Goal: Find specific page/section: Find specific page/section

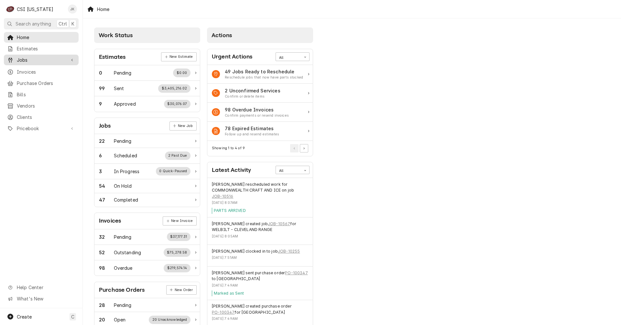
click at [27, 59] on span "Jobs" at bounding box center [41, 60] width 49 height 7
click at [27, 70] on span "Jobs" at bounding box center [46, 71] width 59 height 7
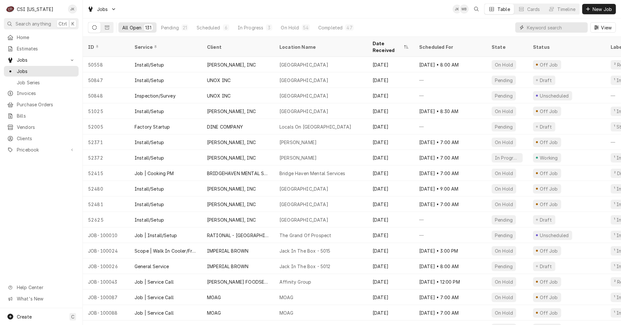
click at [543, 29] on input "Dynamic Content Wrapper" at bounding box center [556, 27] width 58 height 10
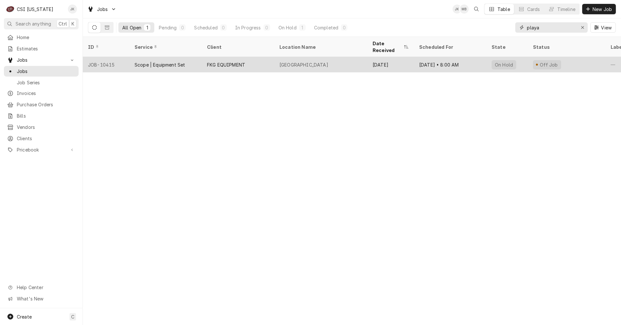
type input "playa"
click at [214, 61] on div "FKG EQUIPMENT" at bounding box center [226, 64] width 38 height 7
